Goal: Task Accomplishment & Management: Complete application form

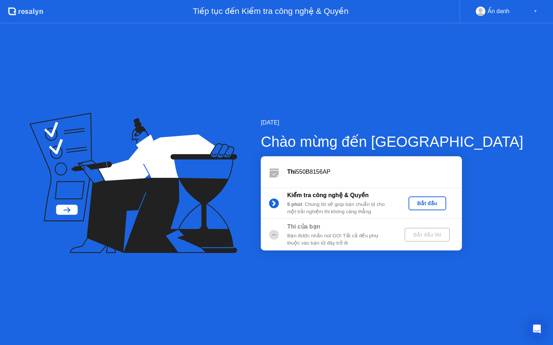
click at [443, 204] on div "Bắt đầu" at bounding box center [427, 204] width 32 height 6
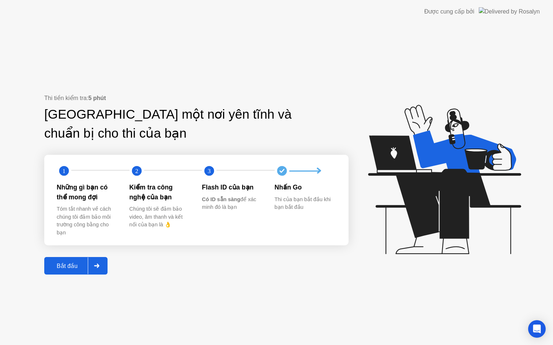
click at [73, 266] on div "Bắt đầu" at bounding box center [66, 266] width 41 height 7
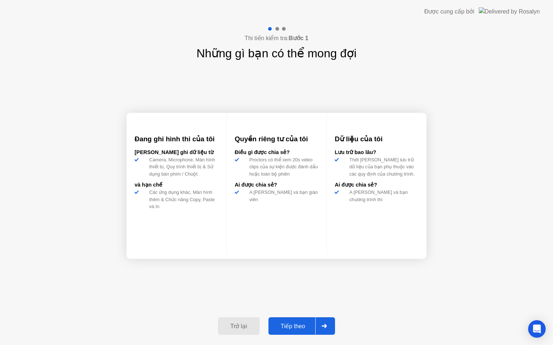
click at [296, 323] on div "Tiếp theo" at bounding box center [292, 326] width 45 height 7
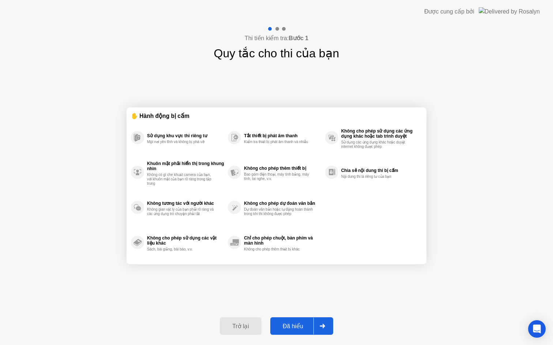
click at [296, 323] on div "Đã hiểu" at bounding box center [292, 326] width 41 height 7
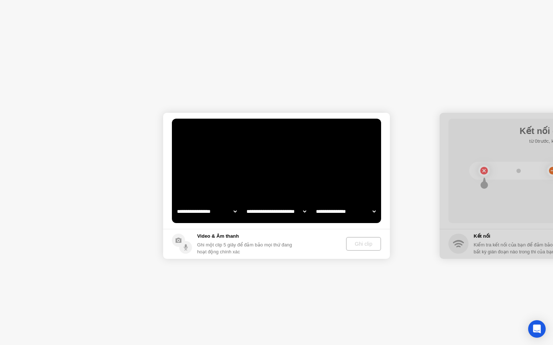
select select "**********"
select select "*******"
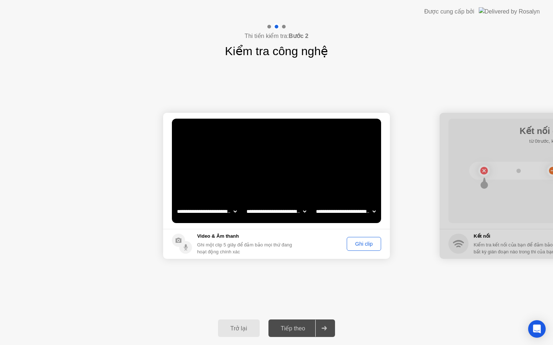
click at [357, 245] on div "Ghi clip" at bounding box center [363, 244] width 29 height 6
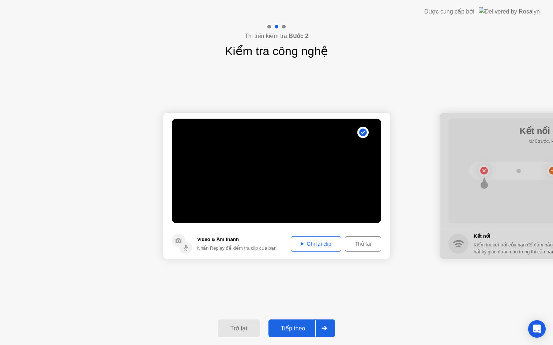
click at [295, 330] on div "Tiếp theo" at bounding box center [292, 328] width 45 height 7
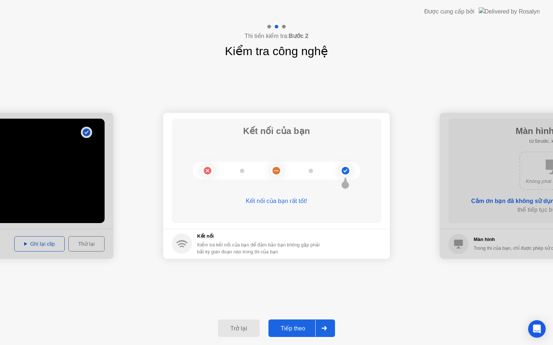
click at [294, 334] on button "Tiếp theo" at bounding box center [301, 329] width 67 height 18
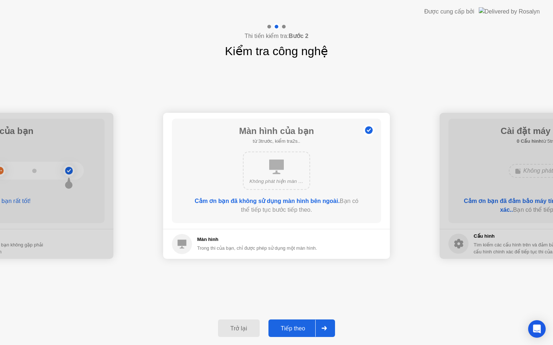
click at [294, 333] on button "Tiếp theo" at bounding box center [301, 329] width 67 height 18
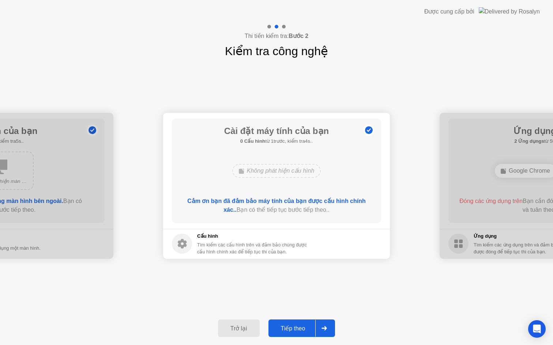
click at [294, 333] on button "Tiếp theo" at bounding box center [301, 329] width 67 height 18
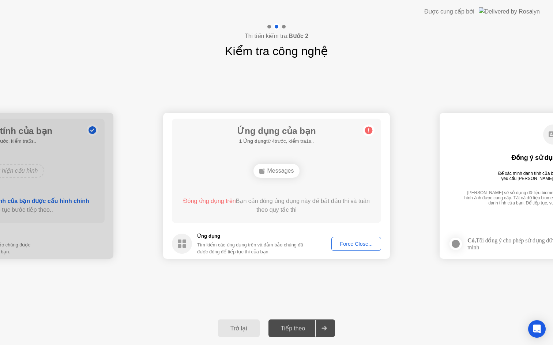
click at [352, 250] on button "Force Close..." at bounding box center [356, 244] width 50 height 14
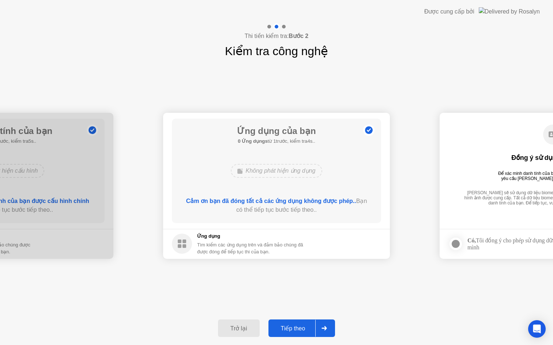
click at [296, 327] on div "Tiếp theo" at bounding box center [292, 328] width 45 height 7
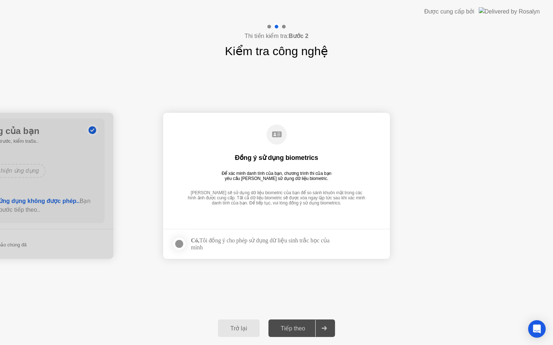
click at [298, 325] on div "Tiếp theo" at bounding box center [292, 328] width 45 height 7
click at [240, 237] on div "Có, Tôi đồng ý cho phép sử dụng dữ liệu sinh trắc học của mình" at bounding box center [264, 244] width 146 height 14
click at [235, 244] on div "Có, Tôi đồng ý cho phép sử dụng dữ liệu sinh trắc học của mình" at bounding box center [264, 244] width 146 height 14
click at [323, 330] on icon at bounding box center [323, 328] width 5 height 4
click at [319, 328] on div at bounding box center [324, 328] width 18 height 17
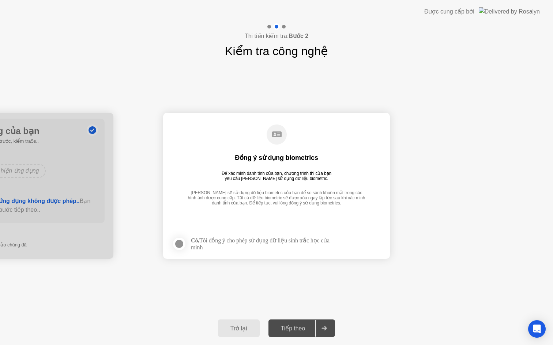
click at [51, 200] on div at bounding box center [0, 186] width 227 height 146
click at [265, 173] on div "Để xác minh danh tính của bạn, chương trình thi của bạn yêu cầu [PERSON_NAME] s…" at bounding box center [276, 176] width 110 height 10
click at [177, 247] on div at bounding box center [179, 244] width 9 height 9
click at [295, 325] on div "Tiếp theo" at bounding box center [292, 328] width 45 height 7
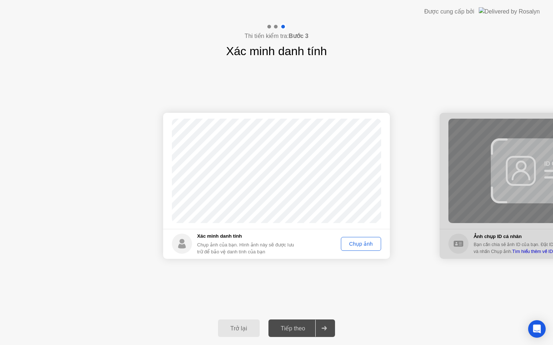
click at [368, 241] on div "Chụp ảnh" at bounding box center [360, 244] width 35 height 6
click at [299, 327] on div "Tiếp theo" at bounding box center [292, 328] width 45 height 7
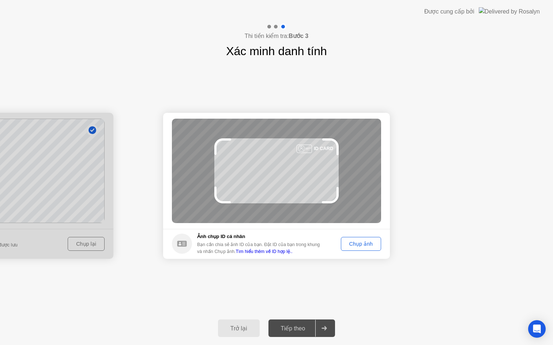
click at [361, 239] on button "Chụp ảnh" at bounding box center [361, 244] width 40 height 14
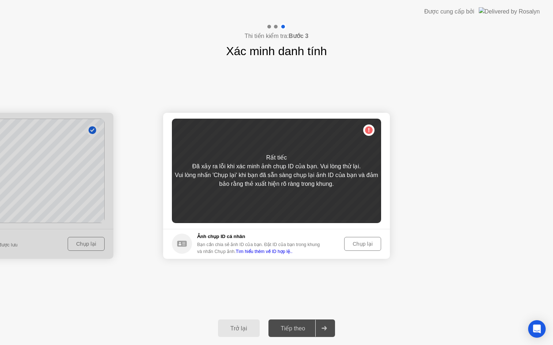
click at [361, 239] on button "Chụp lại" at bounding box center [362, 244] width 37 height 14
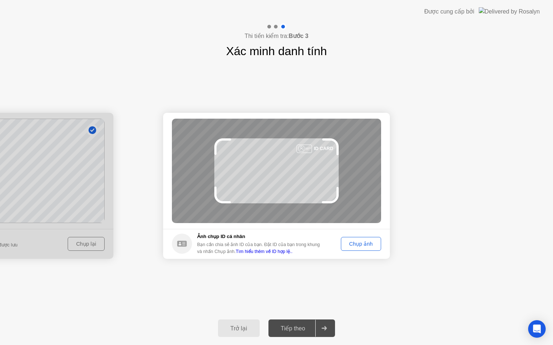
click at [381, 243] on footer "Ảnh chụp ID cá nhân Bạn cần chia sẻ ảnh ID của bạn. Đặt ID của bạn trong khung …" at bounding box center [276, 244] width 227 height 30
click at [377, 244] on div "Chụp ảnh" at bounding box center [360, 244] width 35 height 6
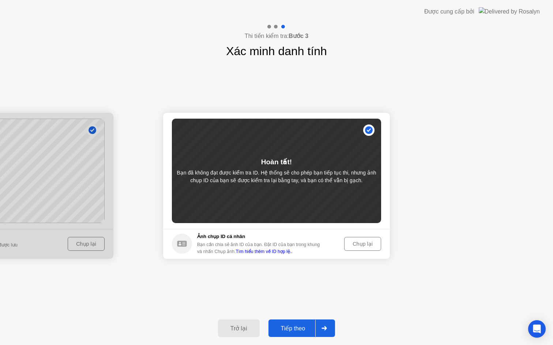
click at [305, 323] on button "Tiếp theo" at bounding box center [301, 329] width 67 height 18
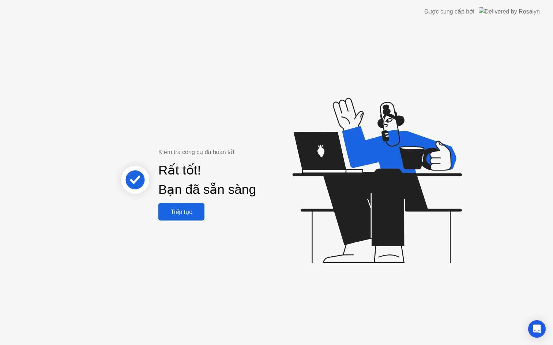
click at [172, 212] on div "Tiếp tục" at bounding box center [181, 212] width 42 height 7
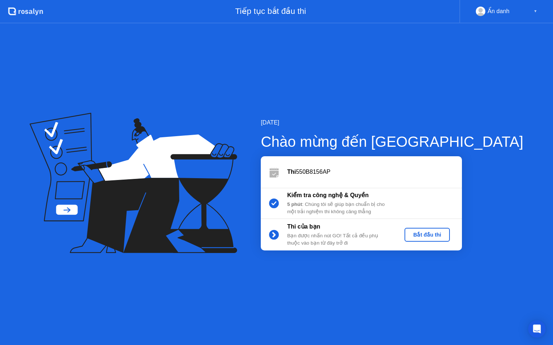
click at [447, 232] on div "Bắt đầu thi" at bounding box center [426, 235] width 39 height 6
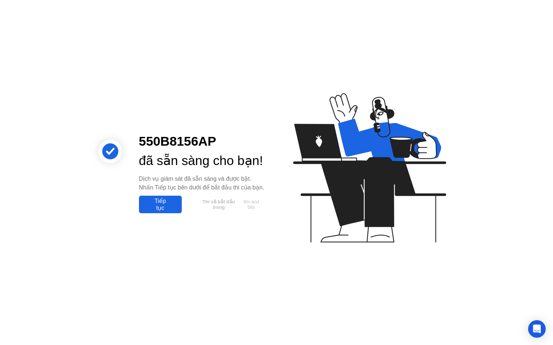
click at [170, 212] on div "Tiếp tục" at bounding box center [160, 205] width 38 height 14
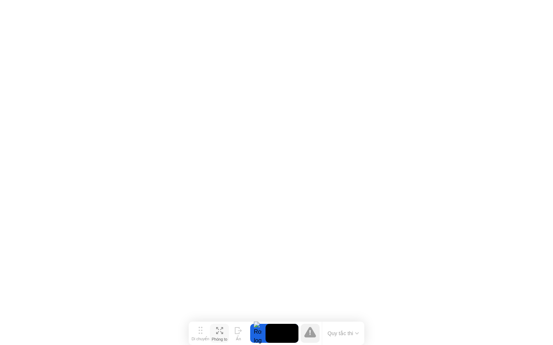
click at [220, 337] on div "Phóng to" at bounding box center [220, 339] width 16 height 4
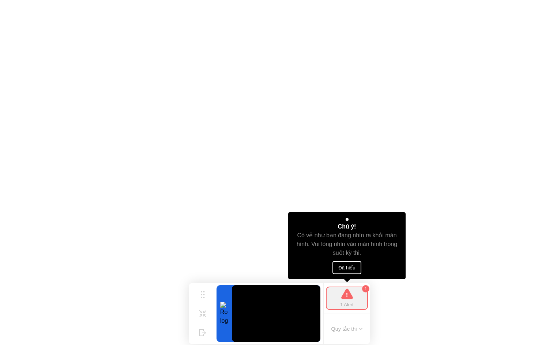
click at [339, 266] on button "Đã hiểu" at bounding box center [346, 267] width 29 height 13
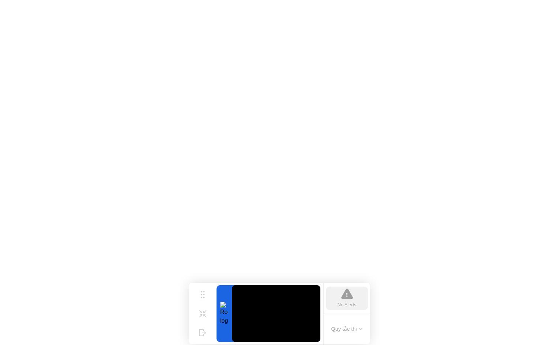
click at [337, 308] on div "No Alerts" at bounding box center [346, 304] width 19 height 7
click at [333, 329] on button "Quy tắc thi" at bounding box center [347, 329] width 36 height 7
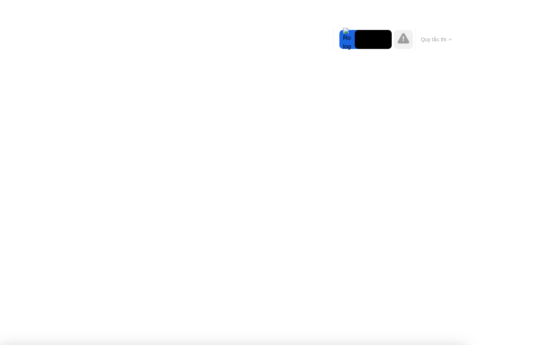
click at [6, 7] on button "End Proctoring Session" at bounding box center [3, 6] width 6 height 2
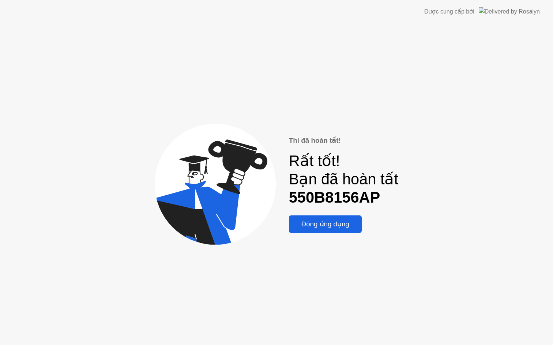
click at [348, 222] on div "Đóng ứng dụng" at bounding box center [325, 224] width 68 height 8
